Goal: Task Accomplishment & Management: Manage account settings

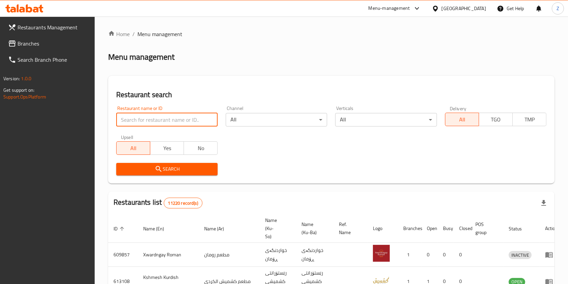
click at [168, 123] on input "search" at bounding box center [166, 119] width 101 height 13
paste input "KO_KO Chicken, Zayona"
type input "KO_KO Chicken"
click button "Search" at bounding box center [166, 169] width 101 height 12
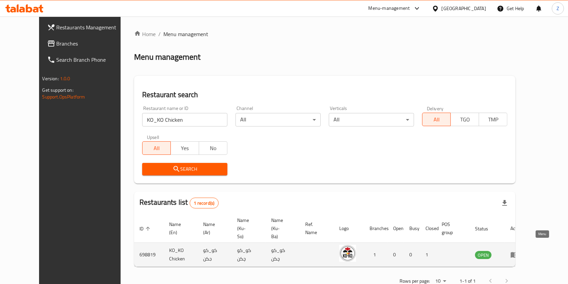
click at [523, 250] on link "enhanced table" at bounding box center [516, 254] width 12 height 8
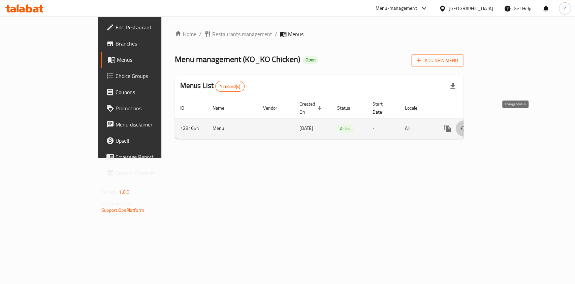
click at [468, 124] on icon "enhanced table" at bounding box center [464, 128] width 8 height 8
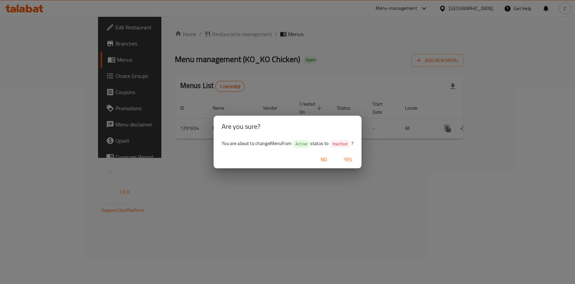
click at [473, 201] on div "Are you sure? You are about to change Menu from Active status to Inactive ? No …" at bounding box center [287, 142] width 575 height 284
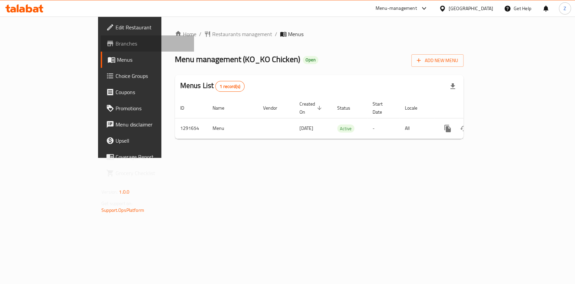
click at [116, 40] on span "Branches" at bounding box center [152, 43] width 73 height 8
